Goal: Information Seeking & Learning: Learn about a topic

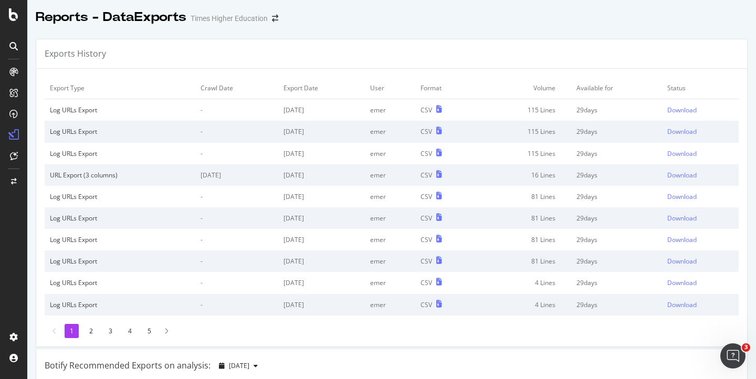
click at [14, 25] on div at bounding box center [13, 189] width 27 height 379
click at [15, 16] on icon at bounding box center [13, 14] width 9 height 13
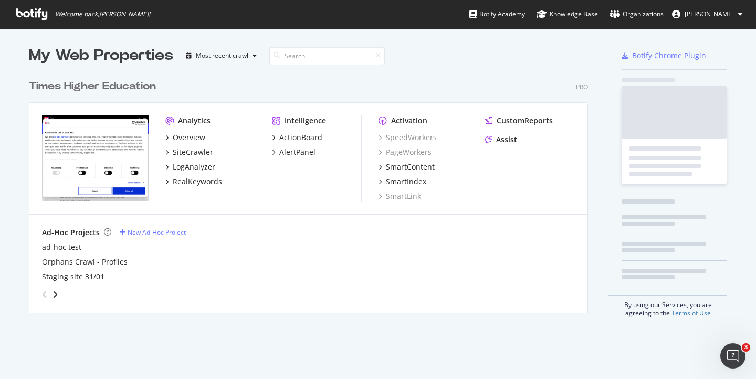
scroll to position [371, 740]
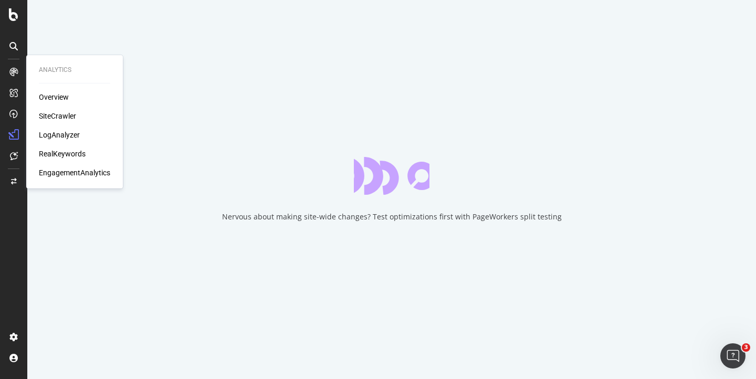
click at [53, 96] on div "Overview" at bounding box center [54, 97] width 30 height 11
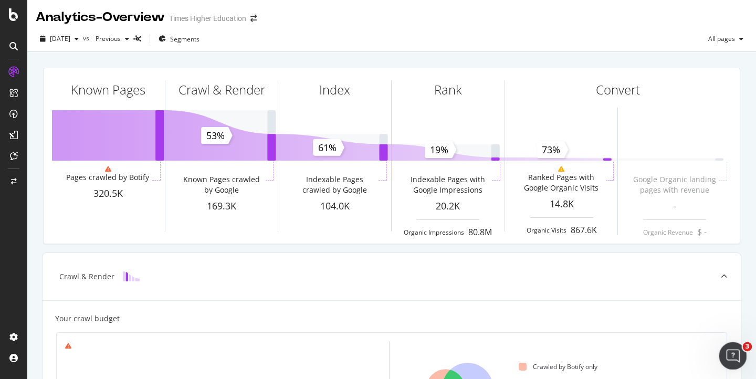
click at [736, 355] on icon "Open Intercom Messenger" at bounding box center [731, 354] width 17 height 17
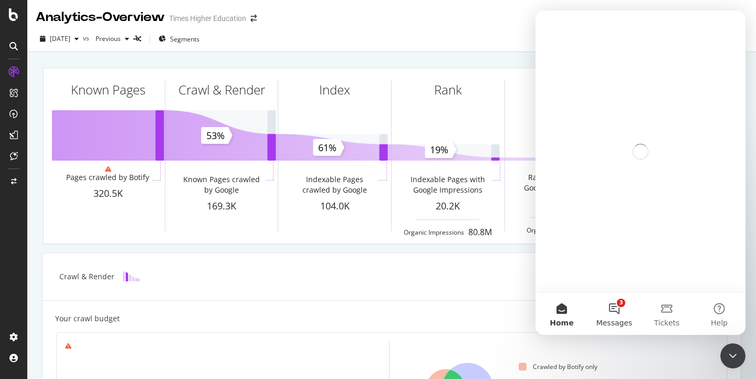
click at [614, 311] on button "3 Messages" at bounding box center [614, 314] width 53 height 42
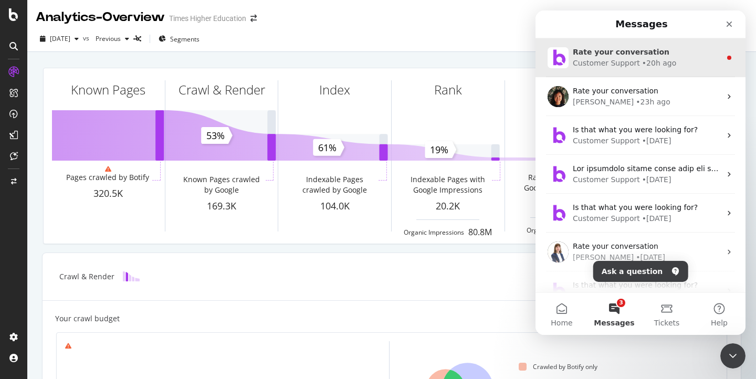
click at [608, 61] on div "Customer Support" at bounding box center [606, 63] width 67 height 11
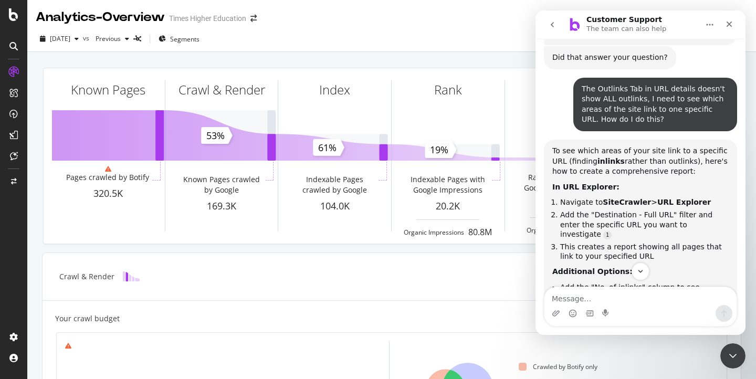
scroll to position [614, 0]
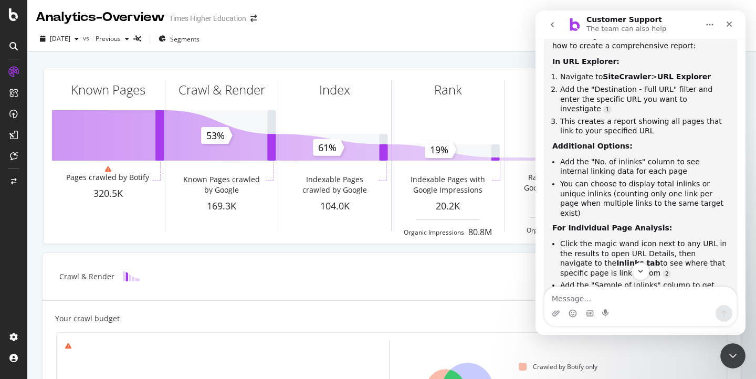
click at [554, 24] on icon "go back" at bounding box center [552, 24] width 8 height 8
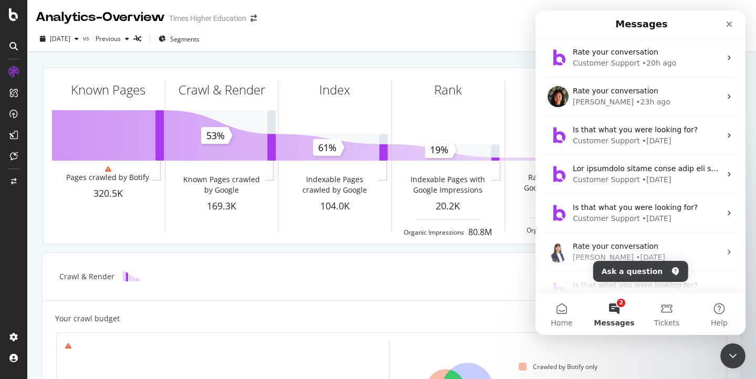
scroll to position [0, 0]
click at [625, 279] on button "Ask a question" at bounding box center [640, 271] width 95 height 21
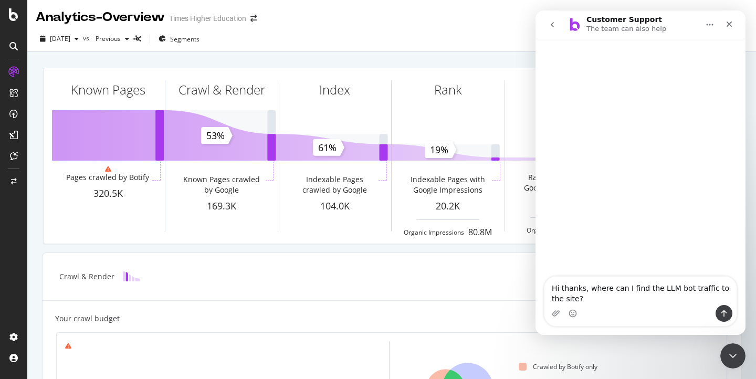
type textarea "Hi thanks, where can I find the LLM bot traffic to the site?"
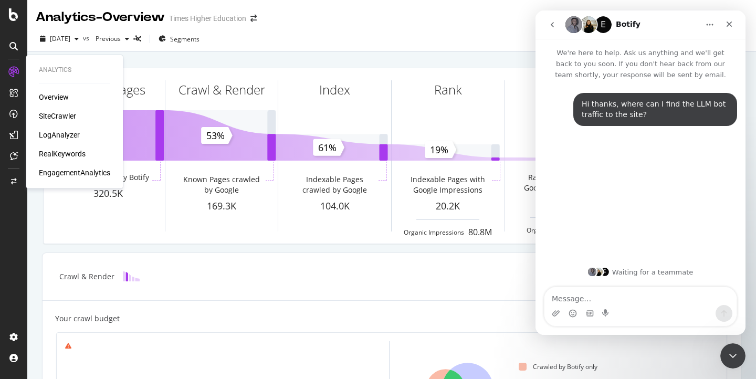
click at [56, 136] on div "LogAnalyzer" at bounding box center [59, 135] width 41 height 11
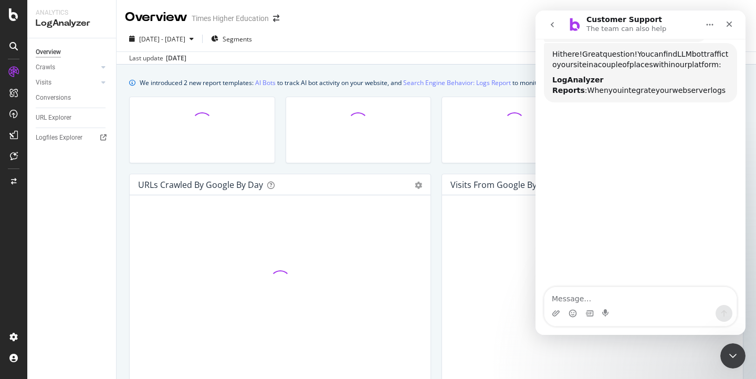
scroll to position [158, 0]
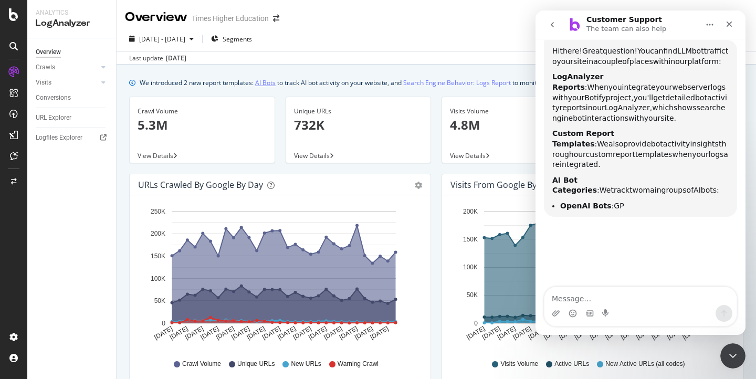
click at [266, 85] on link "AI Bots" at bounding box center [265, 82] width 20 height 11
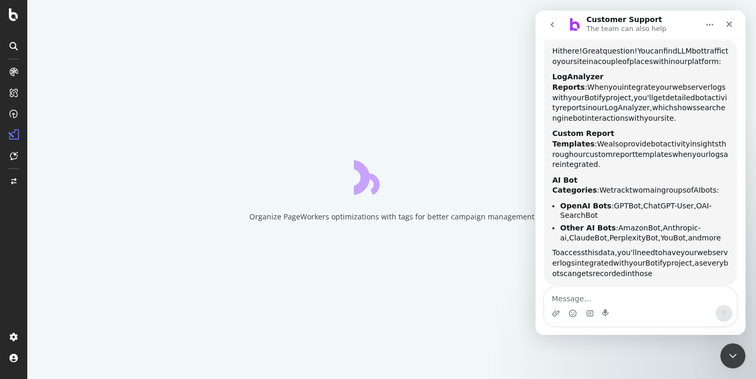
scroll to position [154, 0]
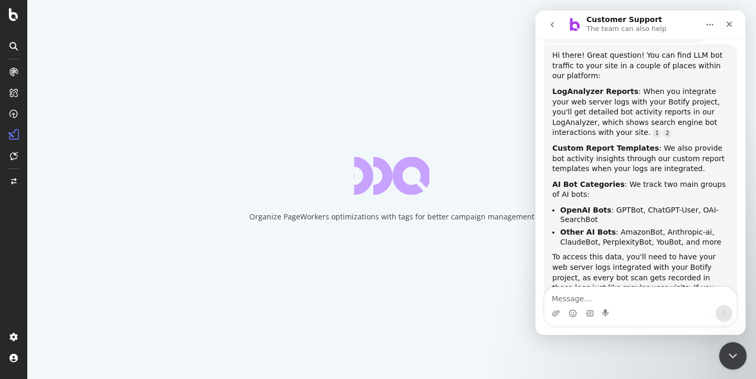
click at [731, 347] on div "Close Intercom Messenger" at bounding box center [731, 354] width 25 height 25
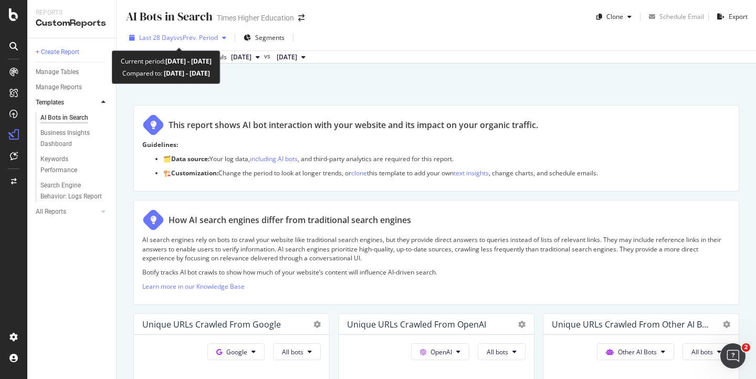
click at [177, 37] on span "vs Prev. Period" at bounding box center [196, 37] width 41 height 9
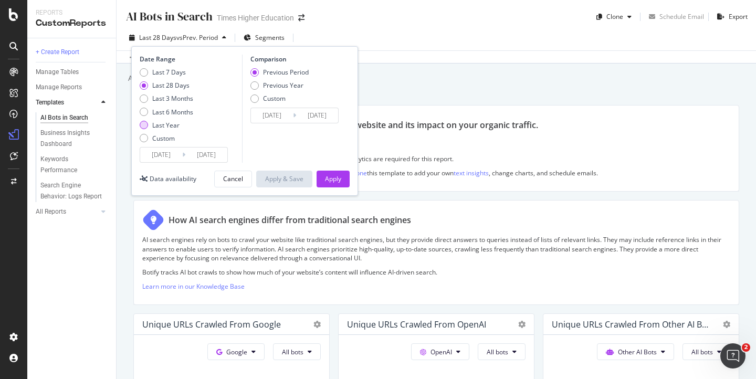
click at [143, 126] on div "Last Year" at bounding box center [144, 125] width 8 height 8
type input "[DATE]"
click at [334, 184] on div "Apply" at bounding box center [333, 179] width 16 height 16
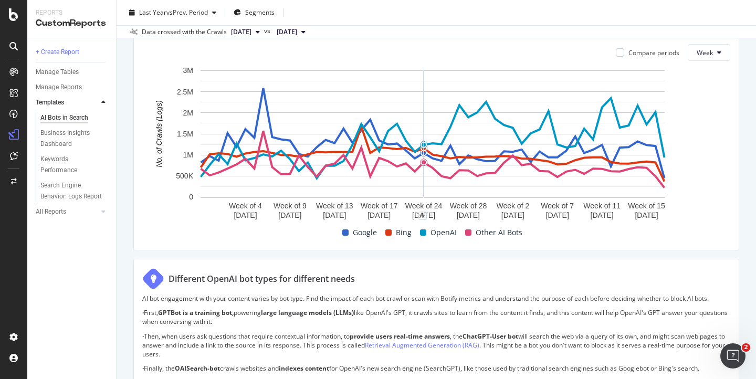
scroll to position [478, 0]
